Goal: Transaction & Acquisition: Purchase product/service

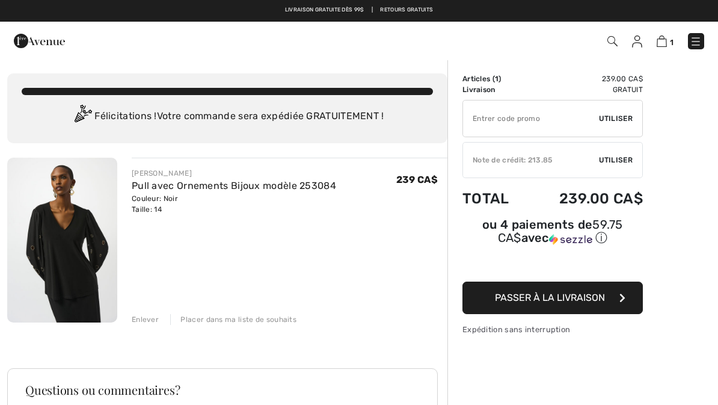
click at [528, 115] on input "TEXT" at bounding box center [531, 118] width 136 height 36
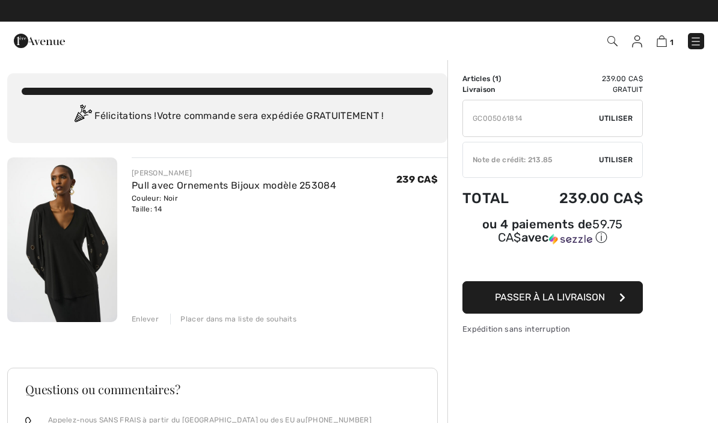
type input "GC005061814"
click at [620, 118] on span "Utiliser" at bounding box center [616, 118] width 34 height 11
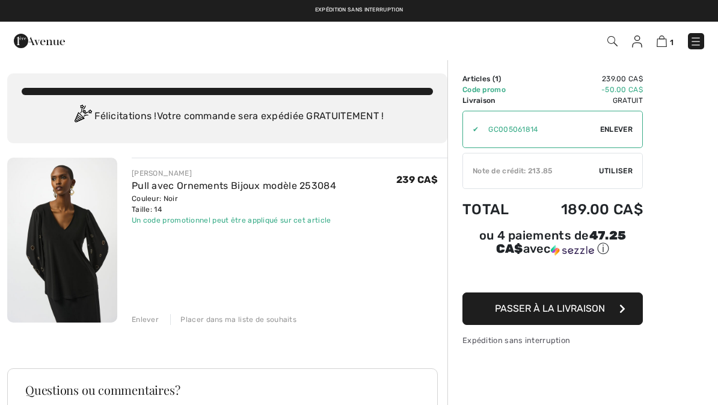
click at [620, 169] on span "Utiliser" at bounding box center [616, 170] width 34 height 11
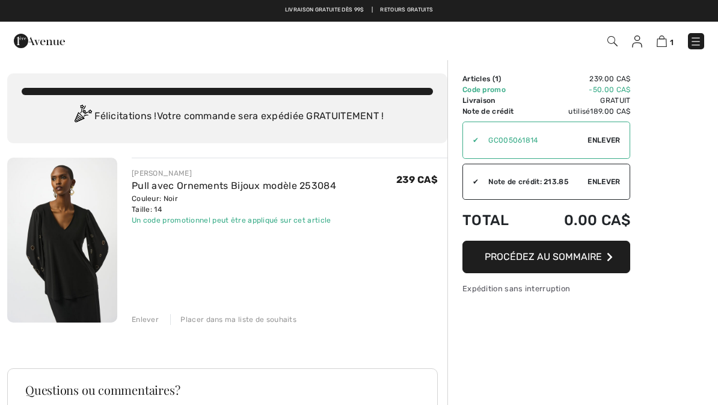
click at [587, 251] on span "Procédez au sommaire" at bounding box center [542, 256] width 117 height 11
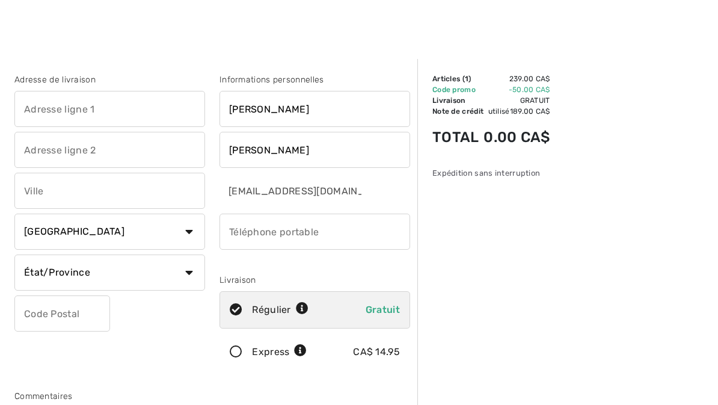
click at [84, 105] on input "text" at bounding box center [109, 109] width 191 height 36
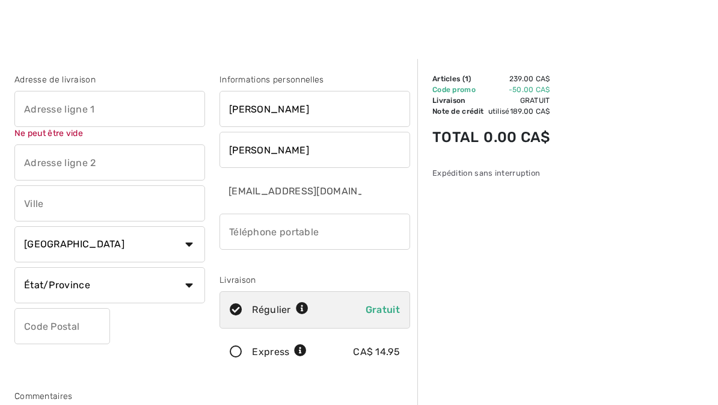
type input "2015 Québec 133"
type input "Saint-Jean-sur-Richelieu"
select select "QC"
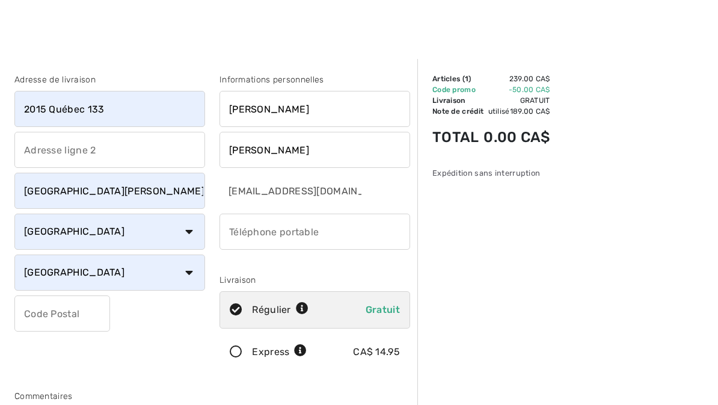
type input "J2X4B8"
type input "5148922051"
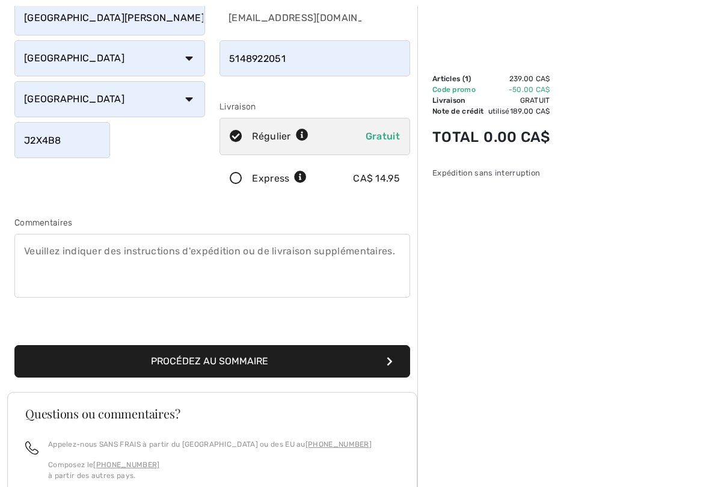
scroll to position [173, 0]
click at [342, 360] on button "Procédez au sommaire" at bounding box center [212, 361] width 396 height 32
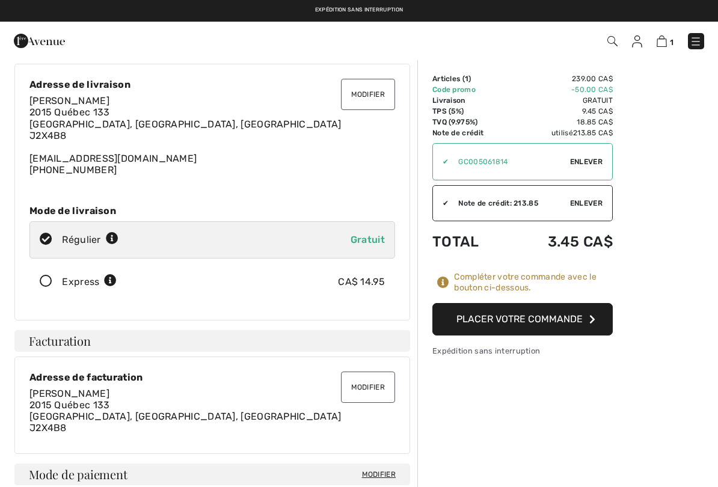
scroll to position [32, 0]
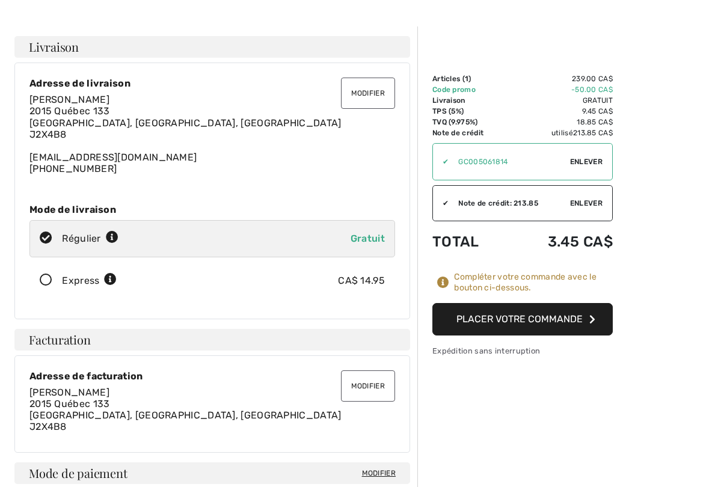
click at [551, 314] on button "Placer votre commande" at bounding box center [522, 319] width 180 height 32
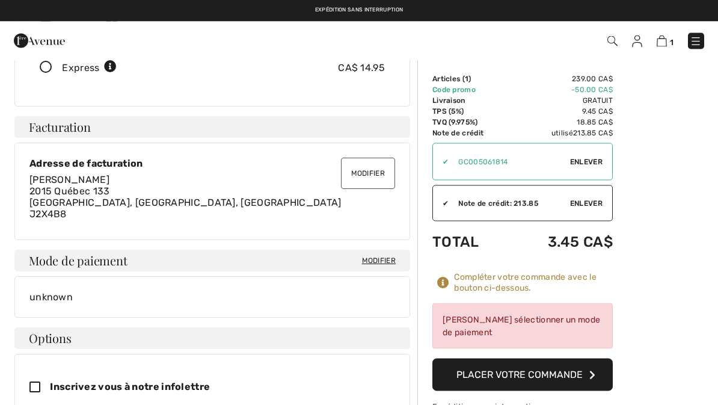
scroll to position [245, 0]
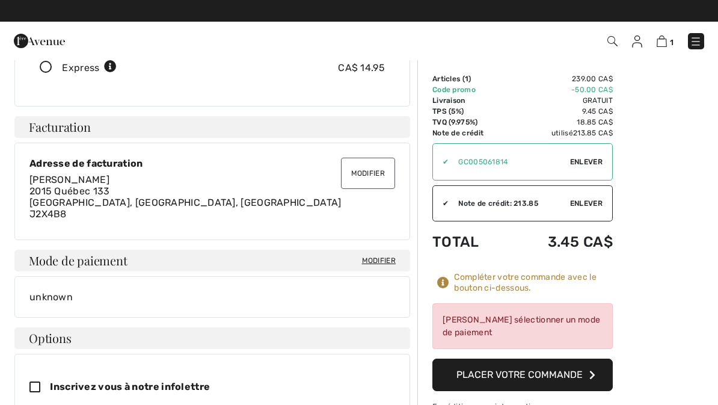
click at [53, 258] on span "Mode de paiement" at bounding box center [78, 260] width 98 height 12
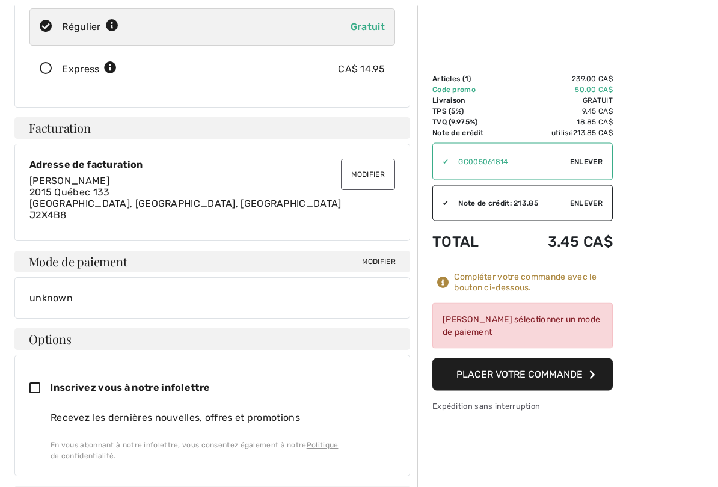
scroll to position [250, 0]
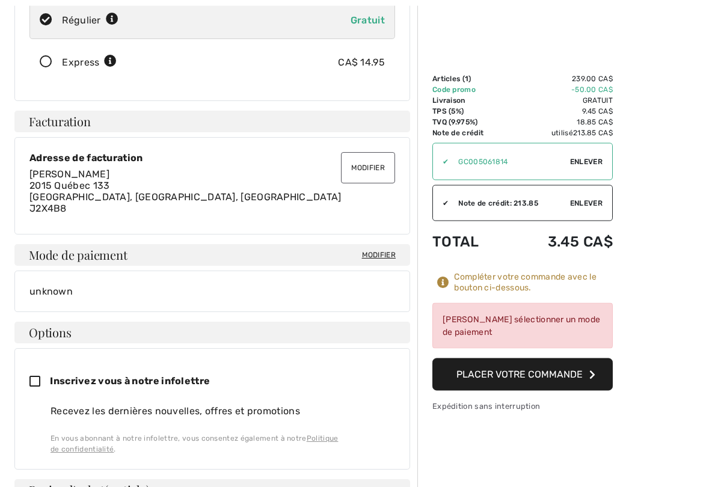
click at [58, 255] on span "Mode de paiement" at bounding box center [78, 255] width 98 height 12
click at [51, 289] on div "unknown" at bounding box center [211, 291] width 365 height 11
click at [385, 255] on span "Modifier" at bounding box center [379, 254] width 34 height 11
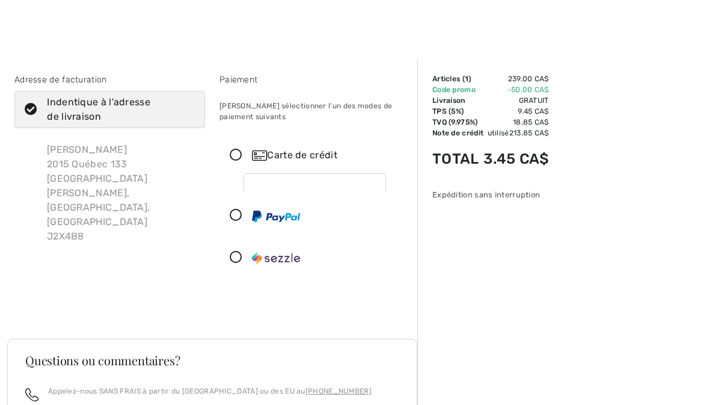
scroll to position [22, 0]
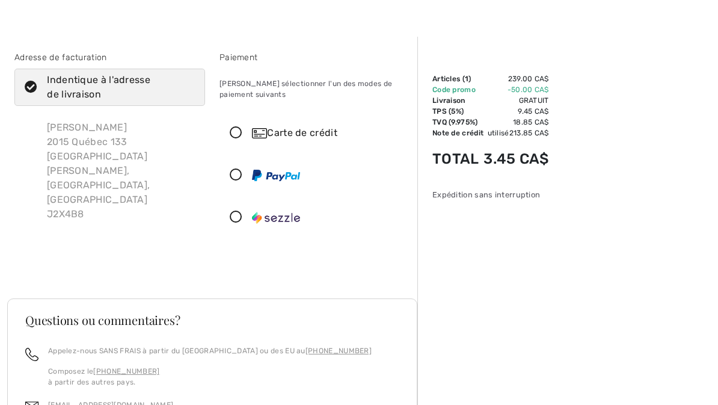
click at [237, 173] on icon at bounding box center [236, 175] width 32 height 13
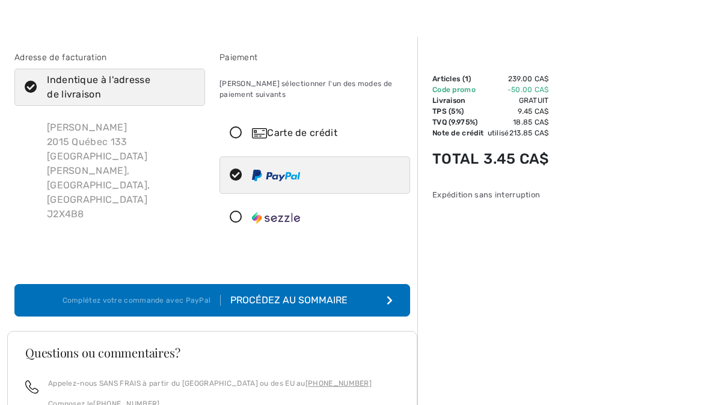
click at [352, 300] on div "Procédez au sommaire" at bounding box center [291, 300] width 141 height 14
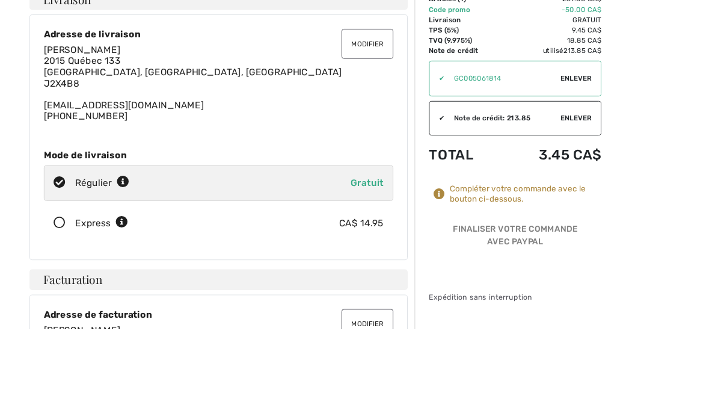
scroll to position [80, 0]
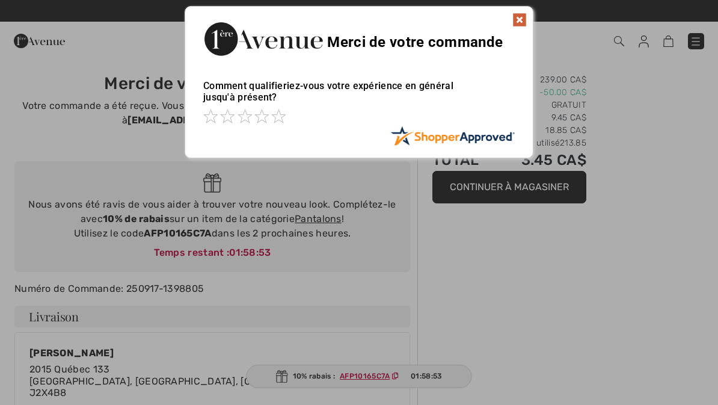
click at [520, 22] on img at bounding box center [519, 20] width 14 height 14
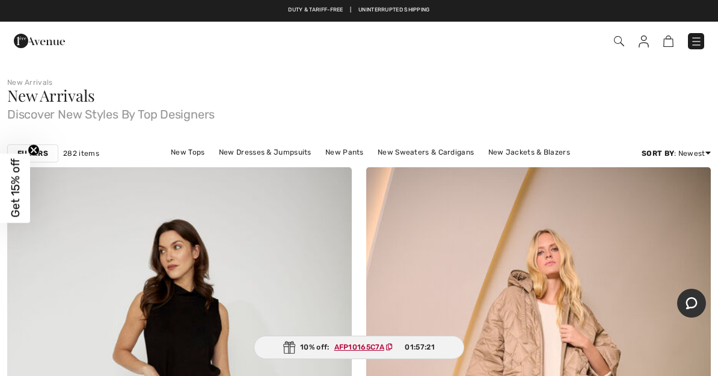
click at [167, 151] on link "New Tops" at bounding box center [188, 152] width 46 height 16
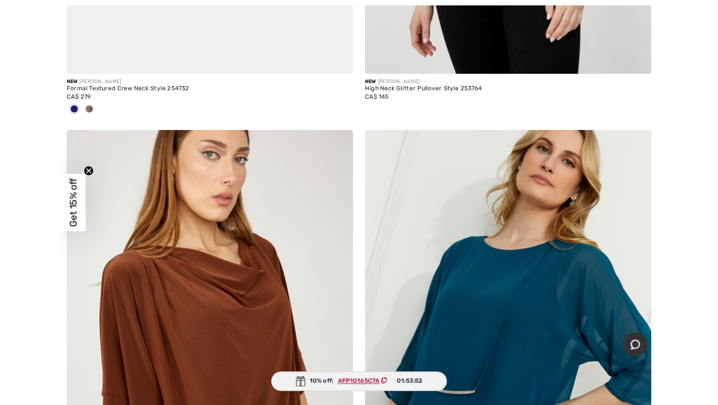
scroll to position [7813, 0]
